Goal: Information Seeking & Learning: Find specific fact

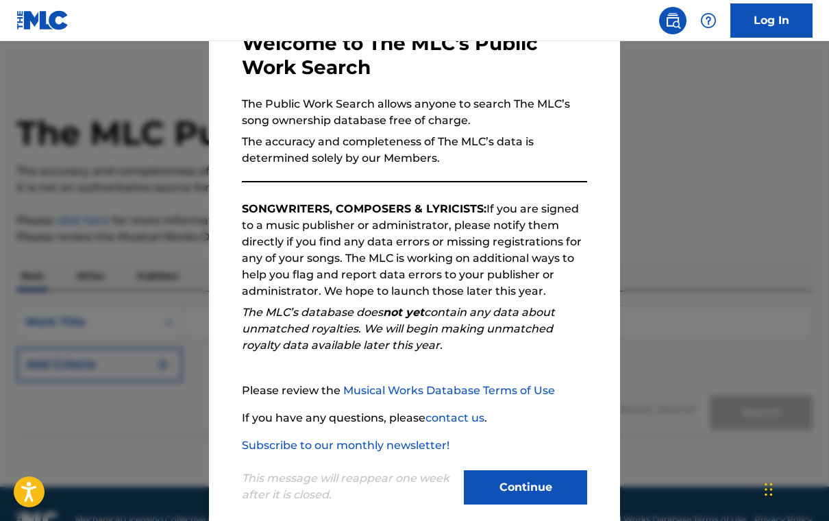
scroll to position [85, 0]
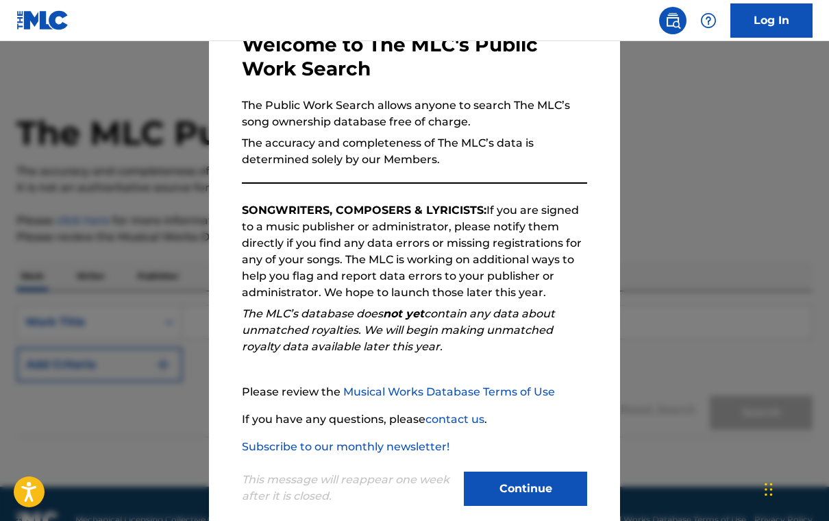
click at [508, 494] on button "Continue" at bounding box center [525, 488] width 123 height 34
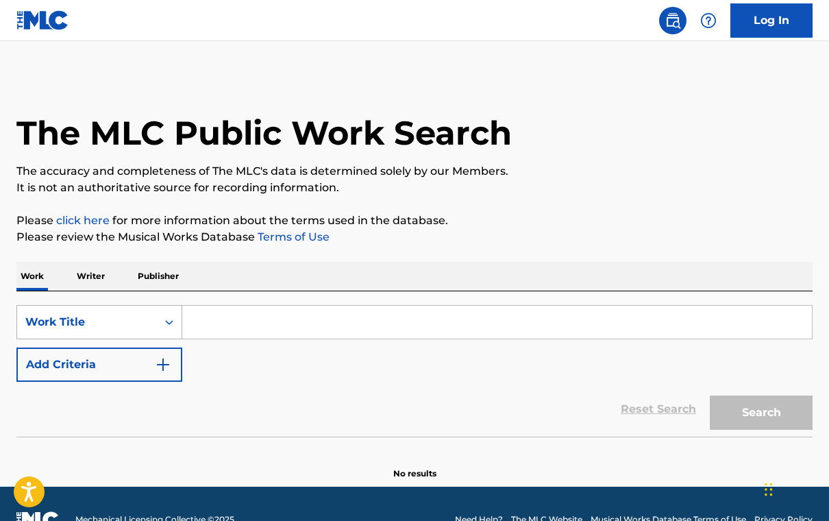
click at [136, 317] on div "Work Title" at bounding box center [87, 322] width 140 height 26
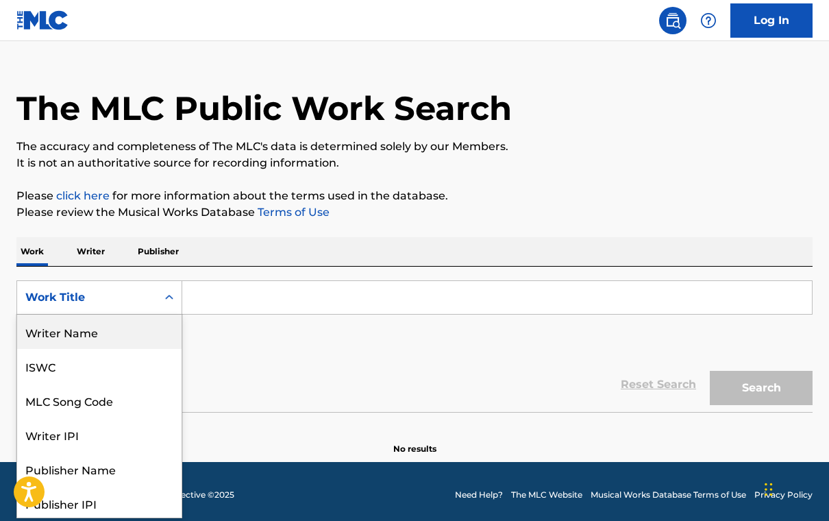
scroll to position [0, 0]
click at [94, 334] on div "Writer Name" at bounding box center [99, 332] width 164 height 34
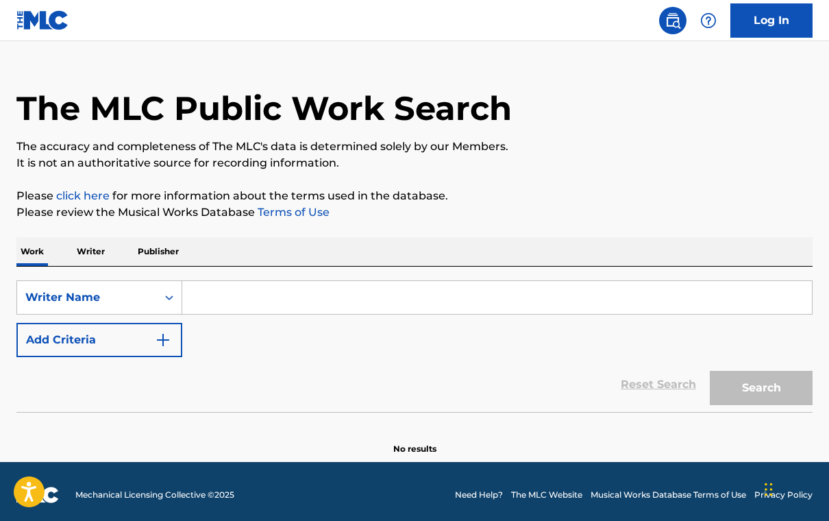
click at [232, 296] on input "Search Form" at bounding box center [497, 297] width 630 height 33
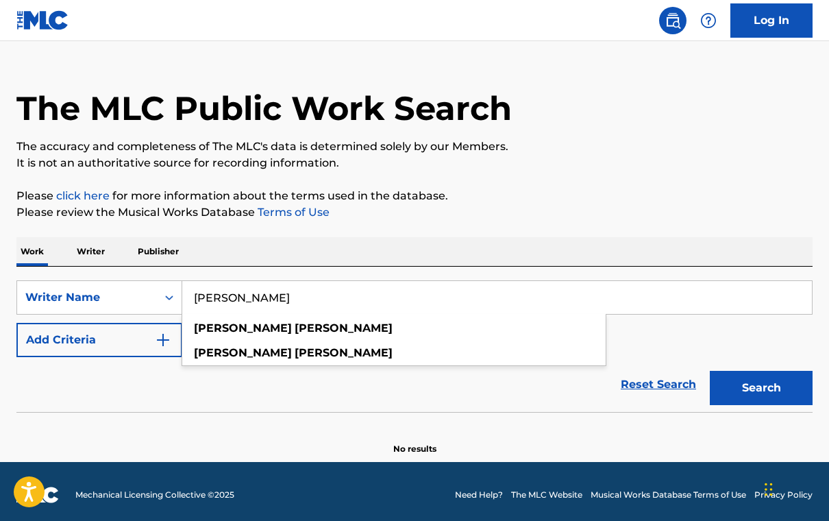
type input "[PERSON_NAME]"
click at [761, 388] on button "Search" at bounding box center [761, 388] width 103 height 34
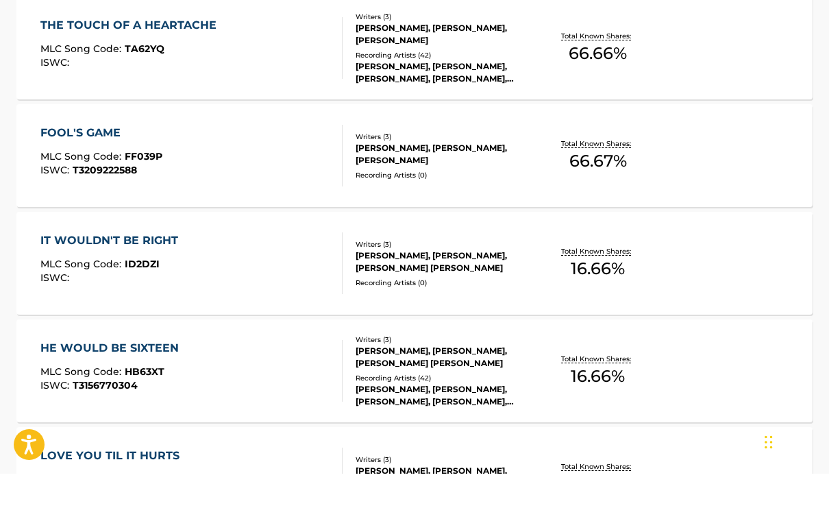
scroll to position [852, 0]
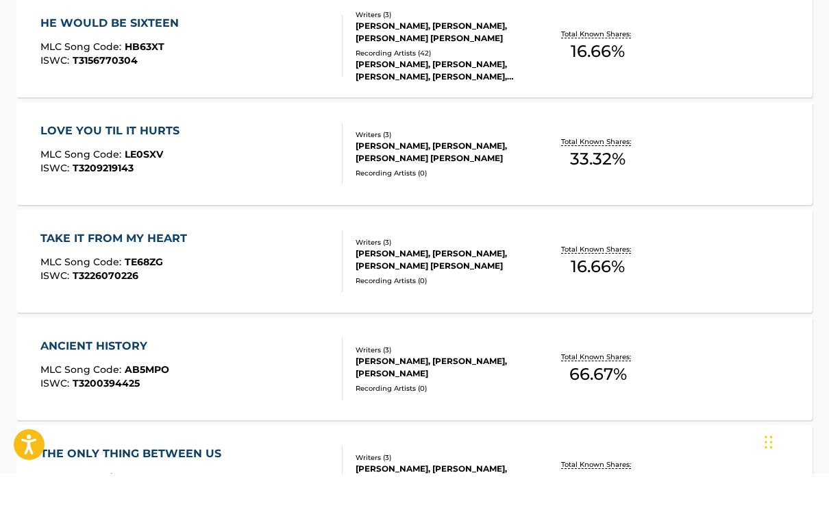
click at [511, 295] on div "[PERSON_NAME], [PERSON_NAME], [PERSON_NAME] [PERSON_NAME]" at bounding box center [444, 307] width 176 height 25
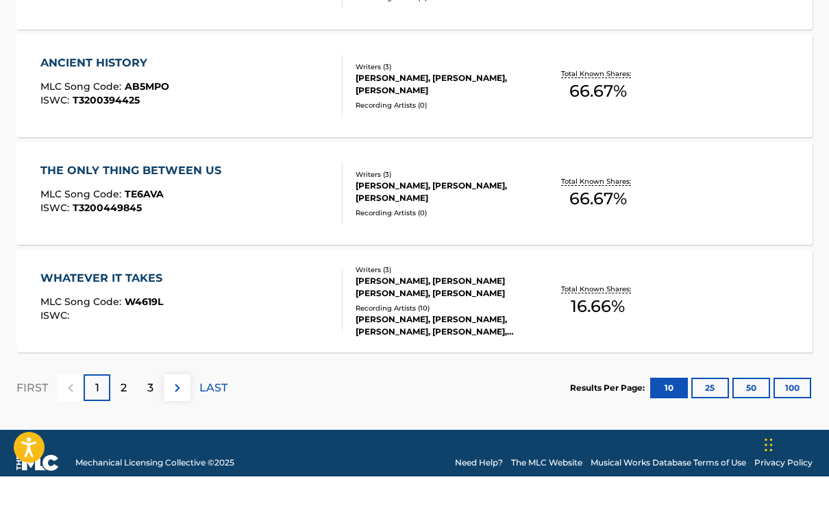
scroll to position [1135, 0]
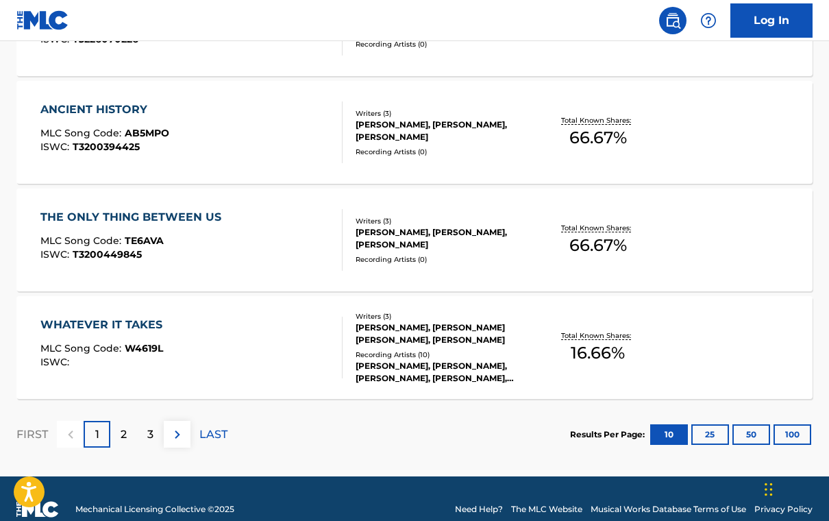
click at [782, 433] on button "100" at bounding box center [793, 434] width 38 height 21
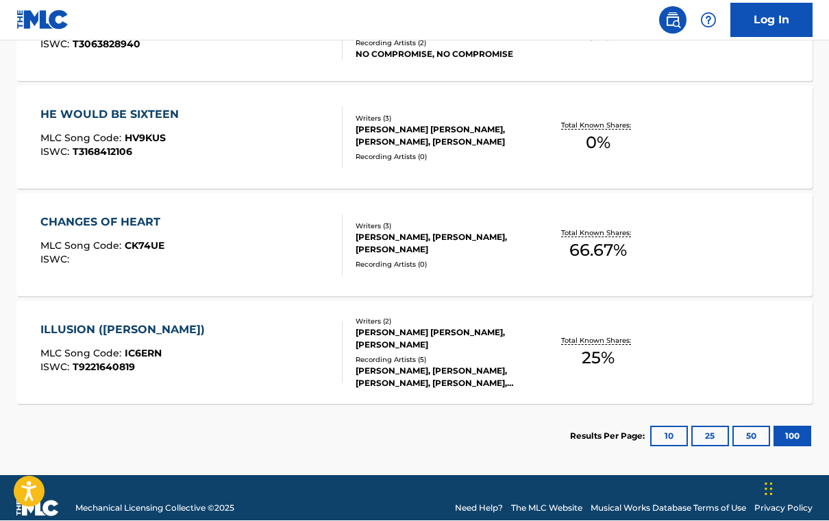
scroll to position [5755, 0]
